Goal: Task Accomplishment & Management: Use online tool/utility

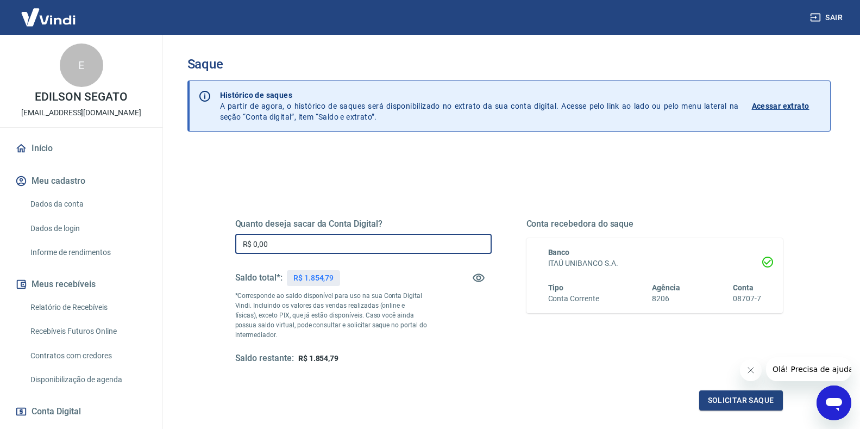
click at [284, 248] on input "R$ 0,00" at bounding box center [363, 244] width 256 height 20
type input "R$ 1.854,79"
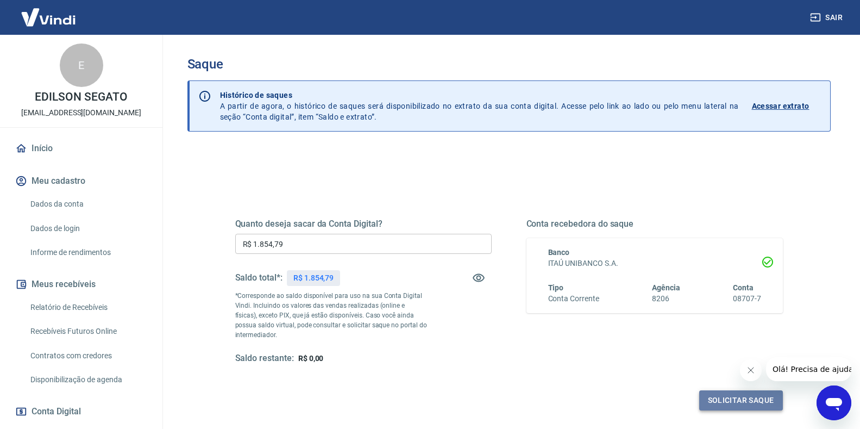
click at [745, 404] on button "Solicitar saque" at bounding box center [741, 400] width 84 height 20
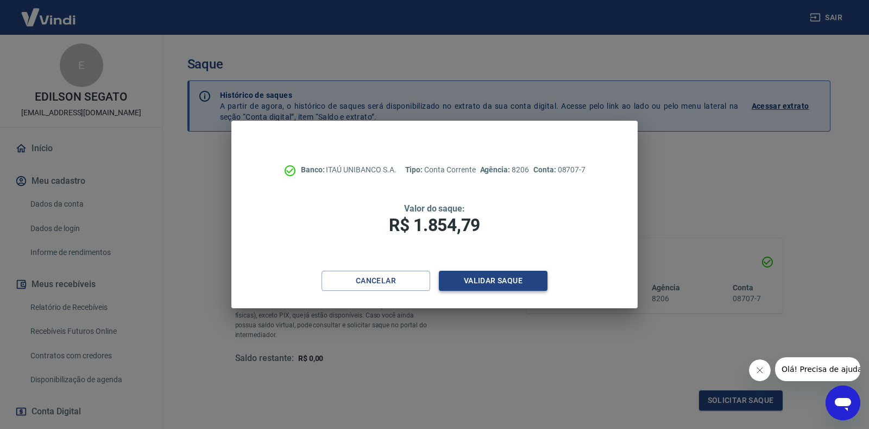
click at [501, 285] on button "Validar saque" at bounding box center [493, 281] width 109 height 20
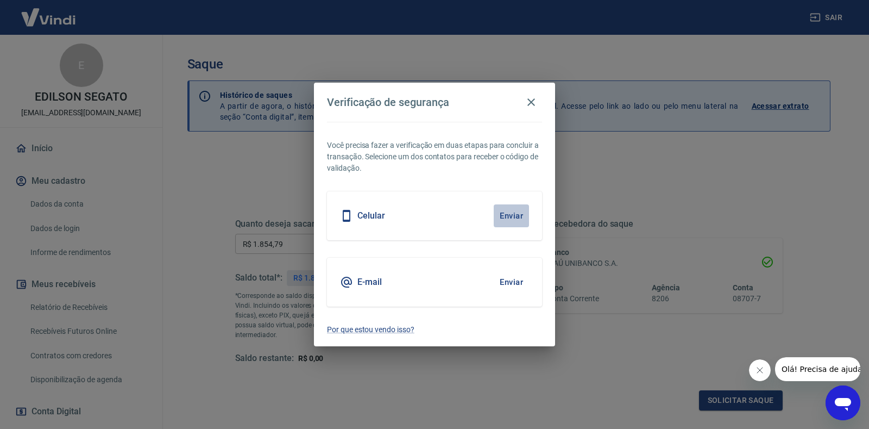
click at [510, 217] on button "Enviar" at bounding box center [511, 215] width 35 height 23
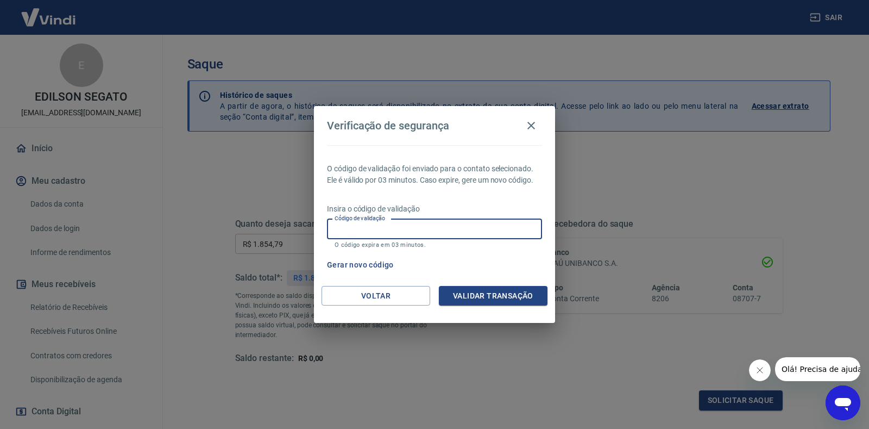
click at [431, 229] on input "Código de validação" at bounding box center [434, 229] width 215 height 20
click at [402, 232] on input "Código de validação" at bounding box center [434, 229] width 215 height 20
type input "978981"
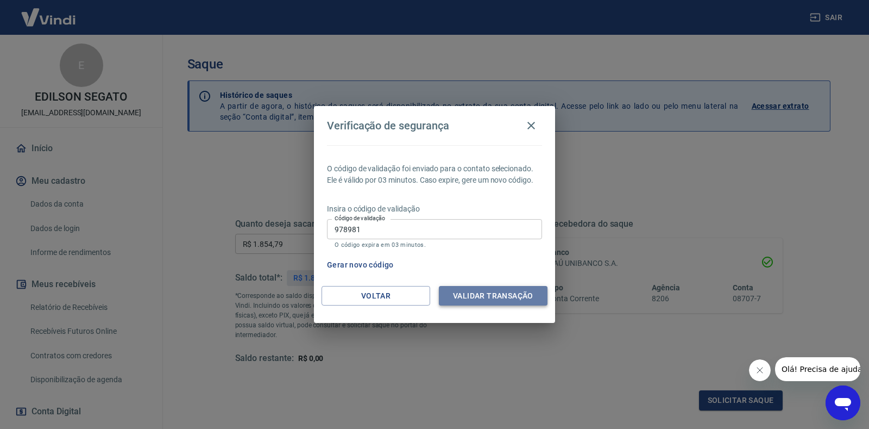
click at [487, 295] on button "Validar transação" at bounding box center [493, 296] width 109 height 20
